Goal: Task Accomplishment & Management: Complete application form

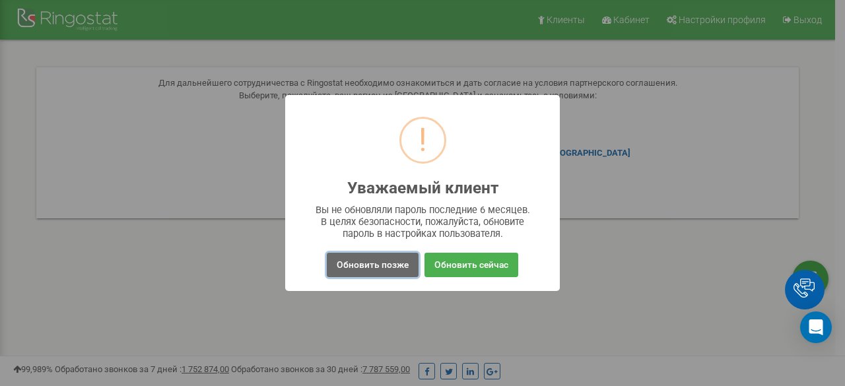
click at [396, 273] on button "Обновить позже" at bounding box center [373, 265] width 92 height 24
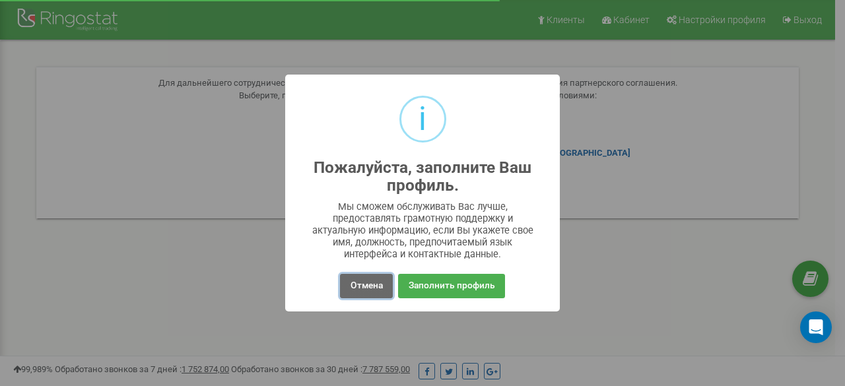
click at [365, 287] on button "Отмена" at bounding box center [366, 286] width 52 height 24
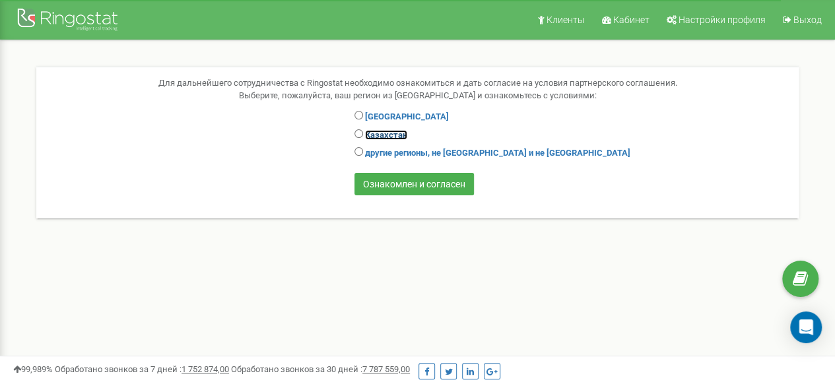
click at [369, 135] on link "Казахстан" at bounding box center [386, 135] width 42 height 10
click at [802, 30] on link "Выход" at bounding box center [802, 20] width 54 height 40
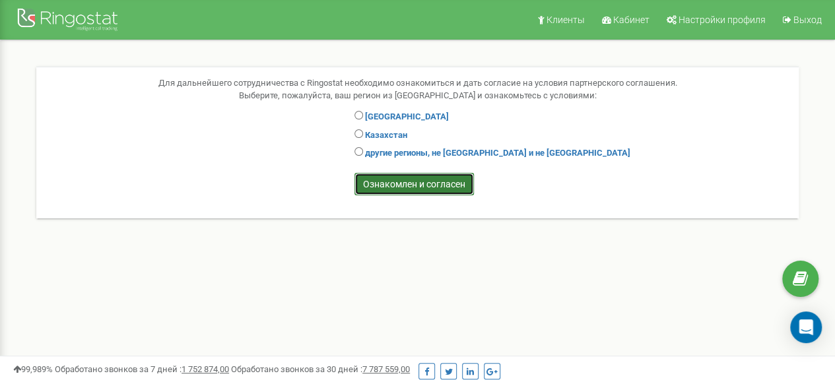
click at [418, 186] on input "Ознакомлен и согласен" at bounding box center [415, 184] width 120 height 22
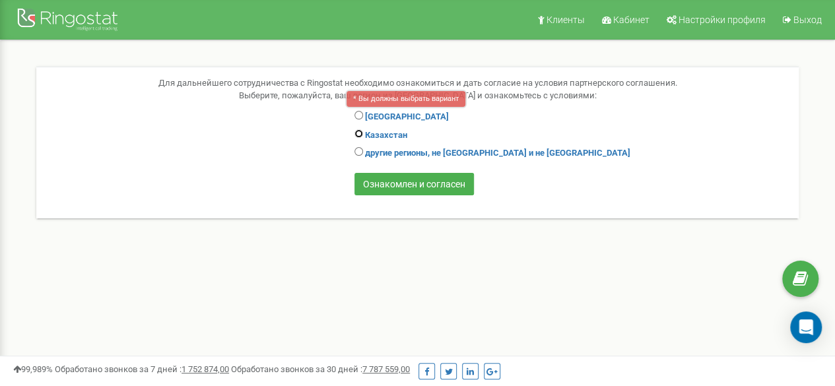
click at [357, 131] on input "radio" at bounding box center [359, 133] width 9 height 9
radio input "true"
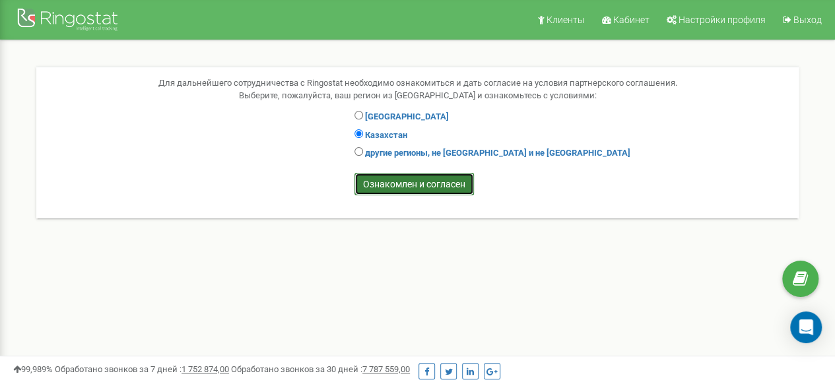
click at [386, 179] on input "Ознакомлен и согласен" at bounding box center [415, 184] width 120 height 22
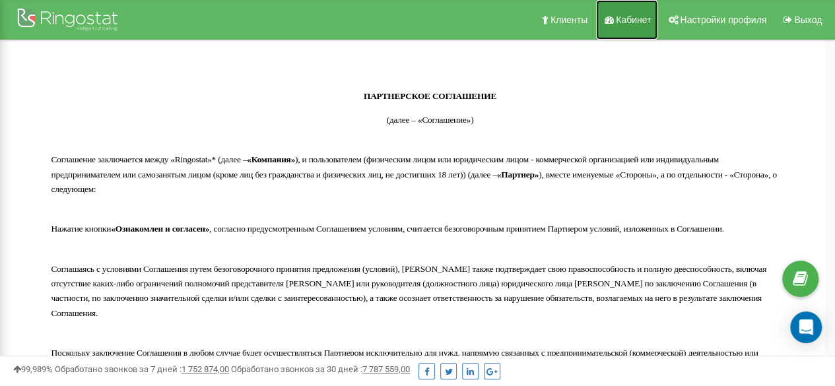
click at [629, 20] on span "Кабинет" at bounding box center [633, 20] width 35 height 11
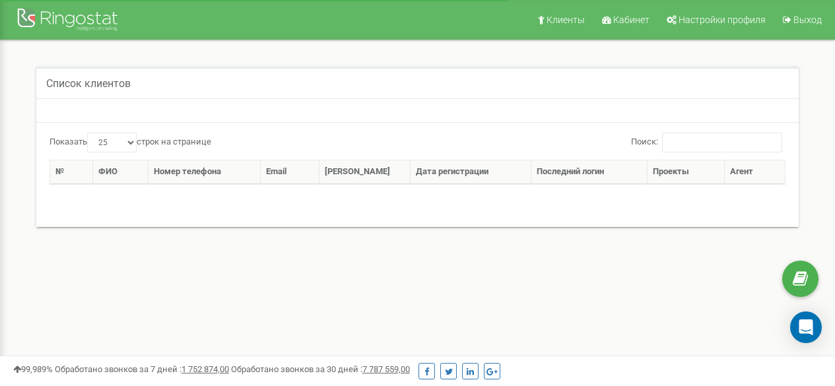
select select "25"
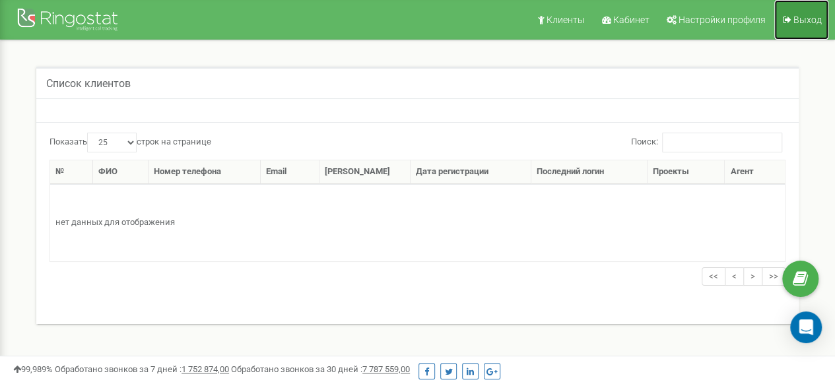
click at [803, 22] on span "Выход" at bounding box center [808, 20] width 28 height 11
